Goal: Task Accomplishment & Management: Complete application form

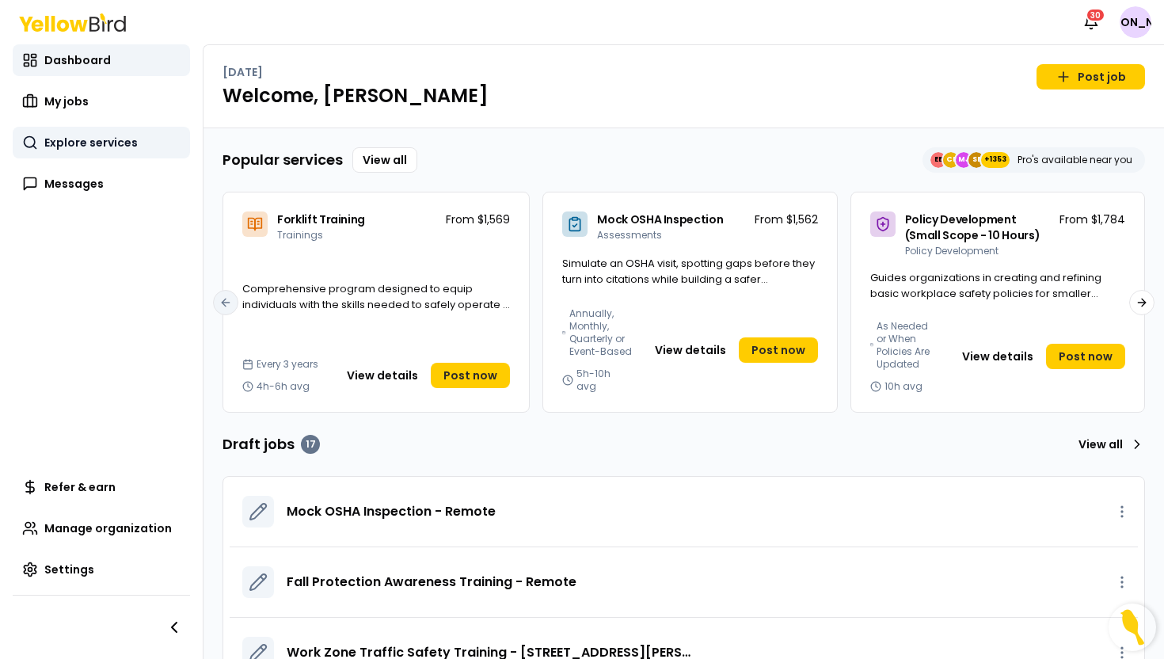
click at [90, 148] on span "Explore services" at bounding box center [90, 143] width 93 height 16
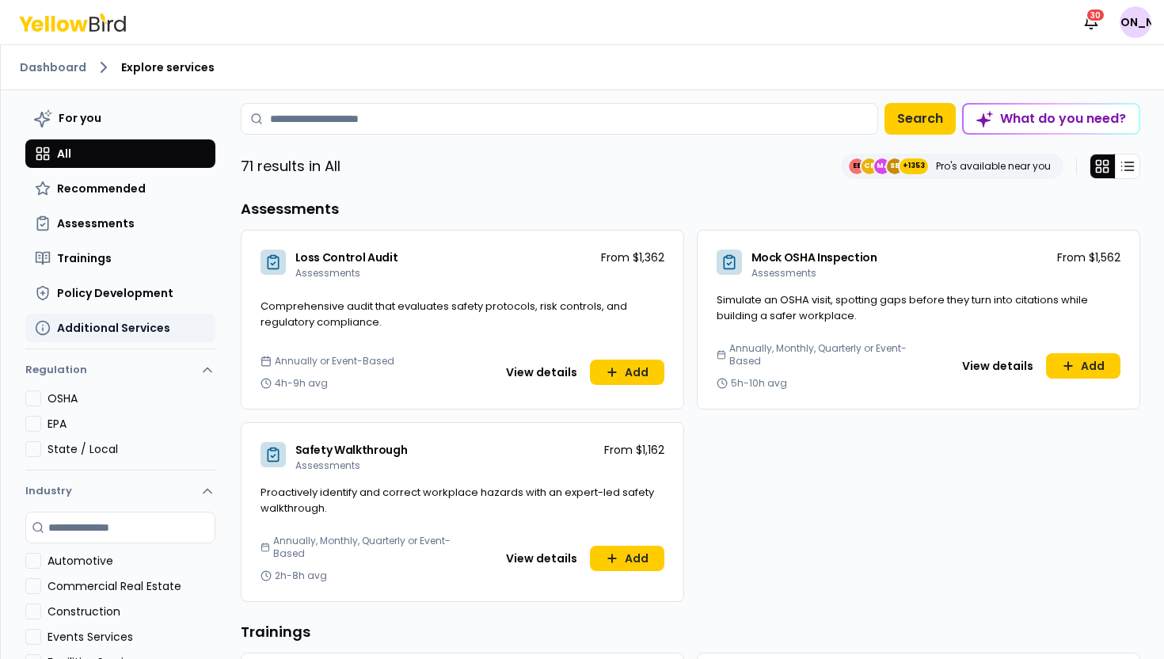
click at [96, 329] on span "Additional Services" at bounding box center [113, 328] width 113 height 16
